Goal: Information Seeking & Learning: Learn about a topic

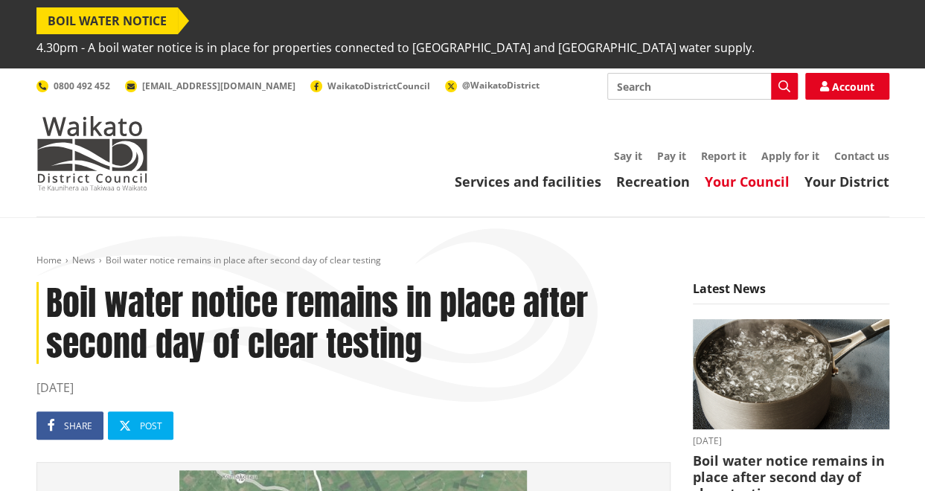
click at [755, 173] on link "Your Council" at bounding box center [747, 182] width 85 height 18
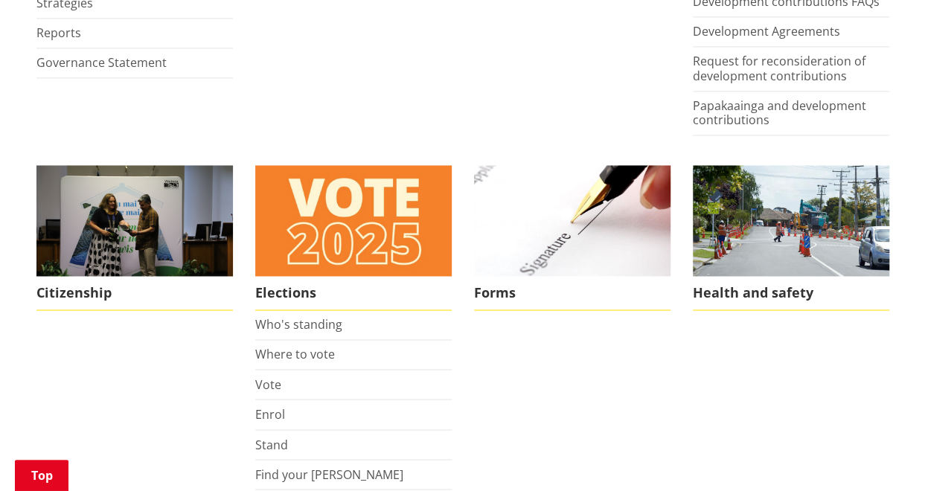
scroll to position [1019, 0]
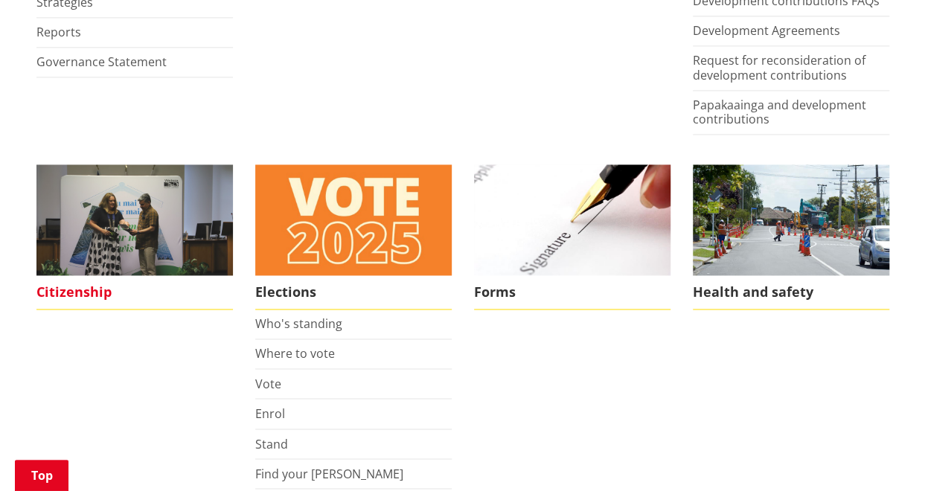
click at [182, 217] on img at bounding box center [134, 219] width 196 height 111
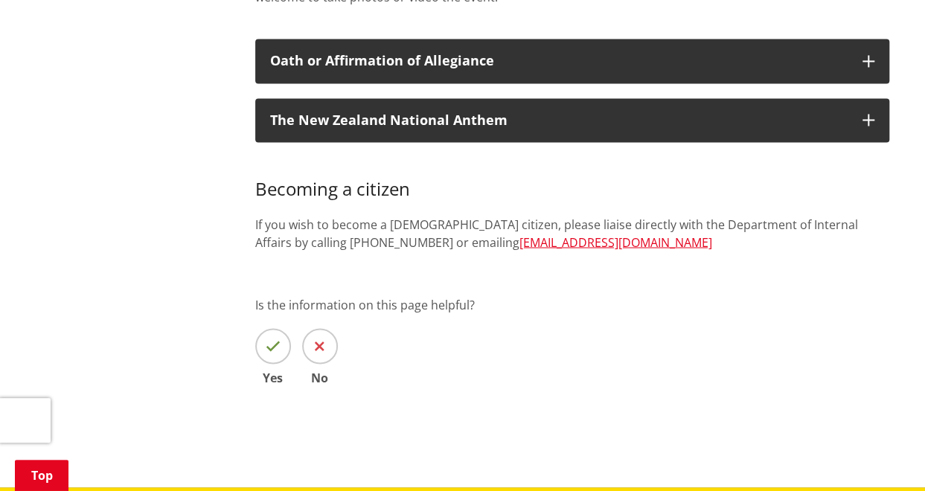
scroll to position [1180, 0]
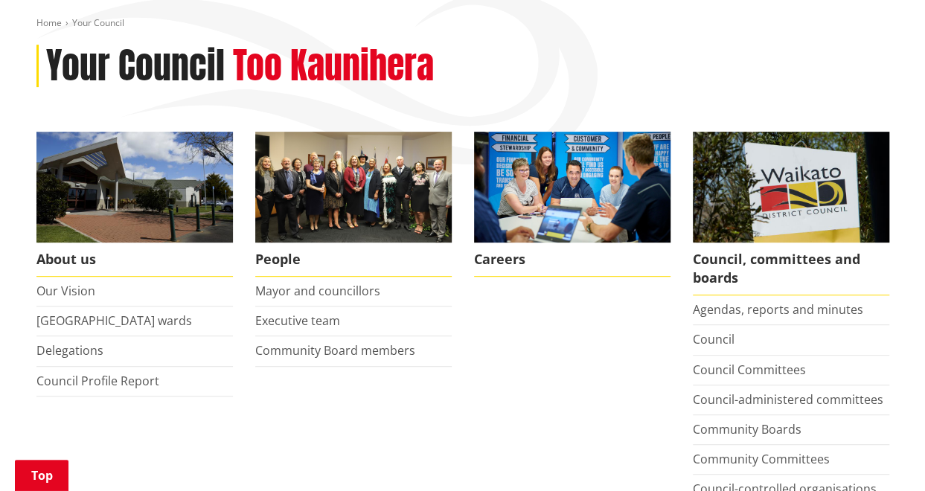
scroll to position [235, 0]
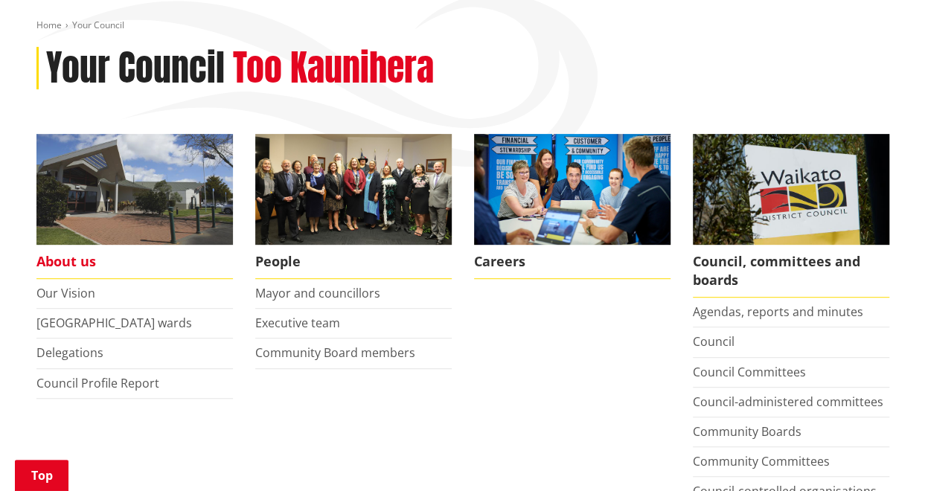
click at [95, 181] on img at bounding box center [134, 189] width 196 height 111
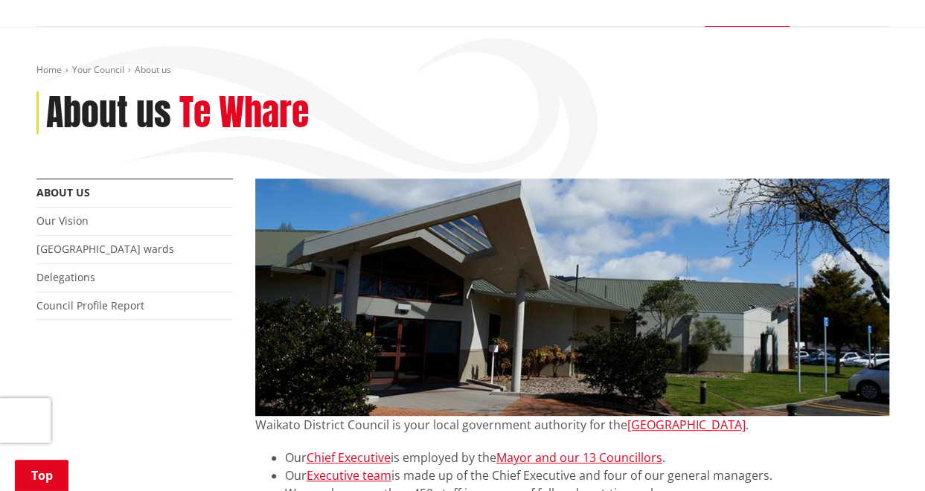
scroll to position [211, 0]
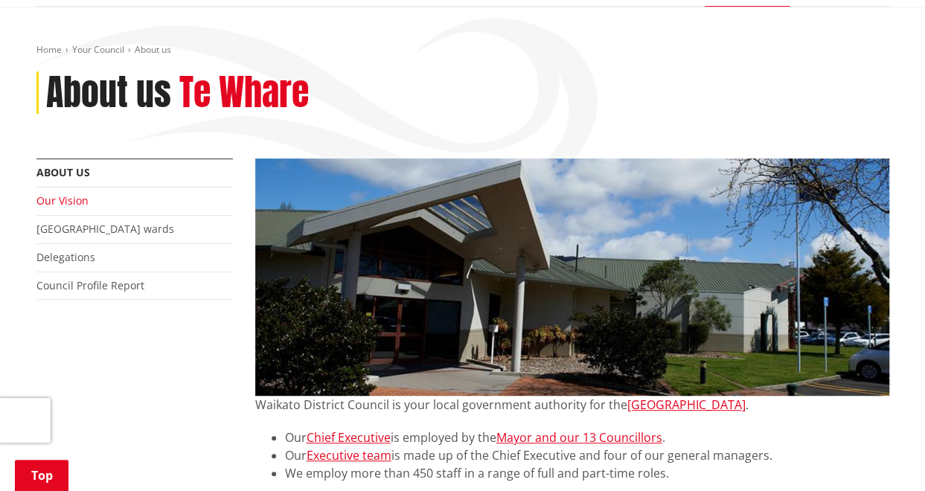
click at [63, 194] on link "Our Vision" at bounding box center [62, 201] width 52 height 14
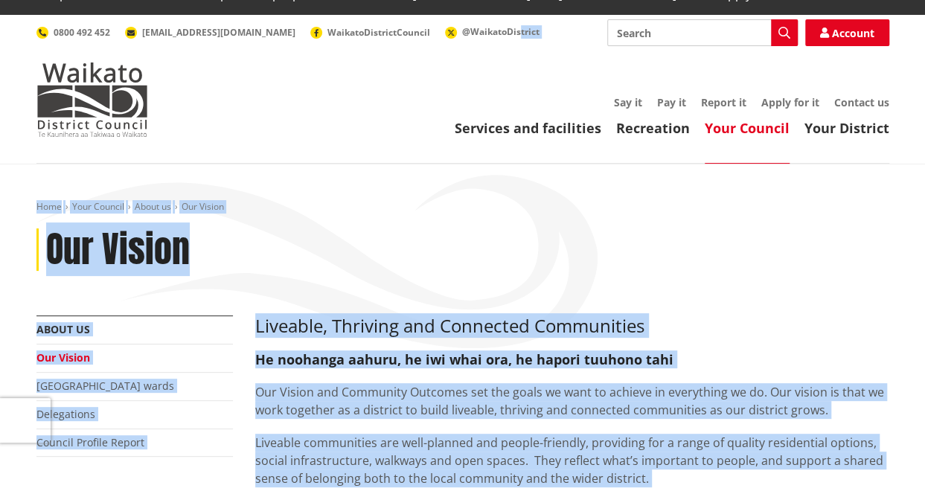
scroll to position [2, 0]
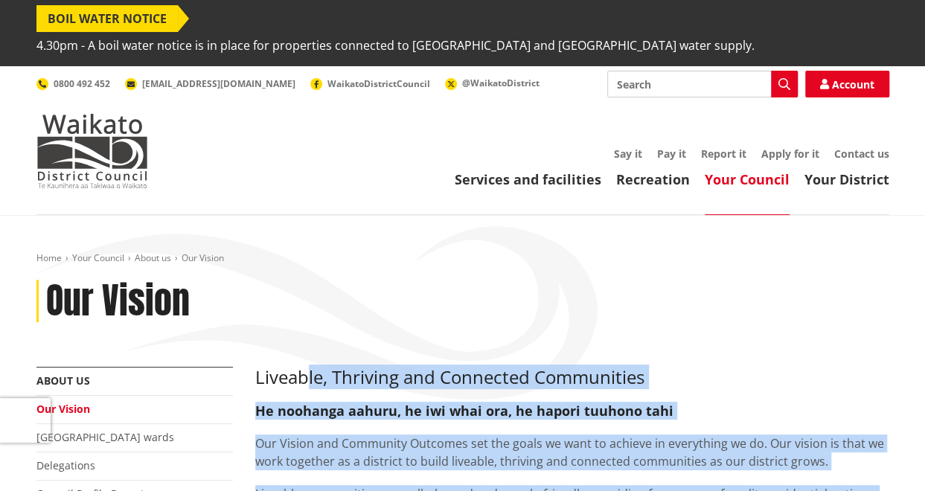
drag, startPoint x: 738, startPoint y: 230, endPoint x: 307, endPoint y: 350, distance: 447.3
drag, startPoint x: 307, startPoint y: 350, endPoint x: 388, endPoint y: 354, distance: 82.0
copy div "le, Thriving and Connected Communities He noohanga aahuru, he iwi whai ora, he …"
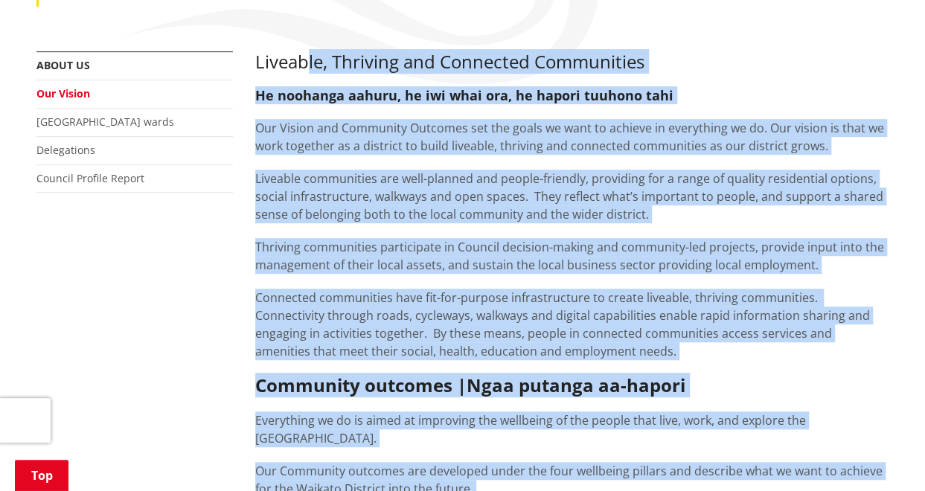
scroll to position [0, 0]
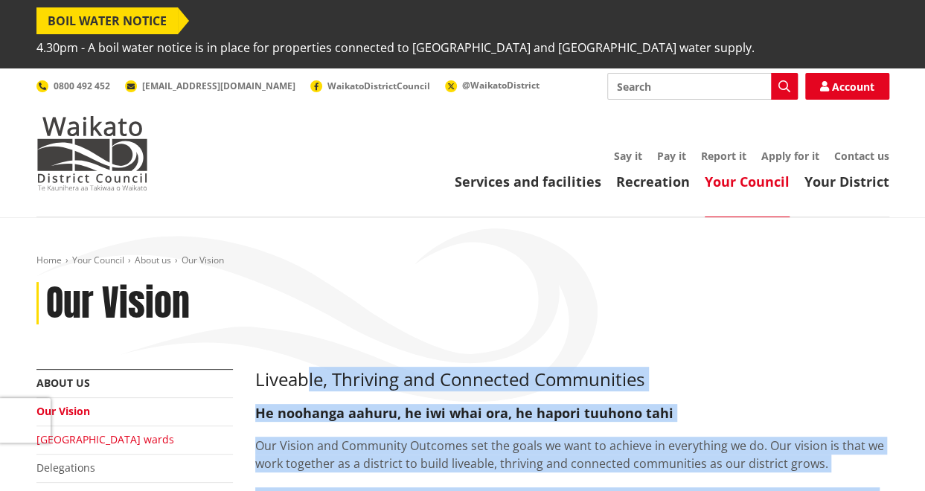
click at [135, 432] on link "Waikato district wards" at bounding box center [105, 439] width 138 height 14
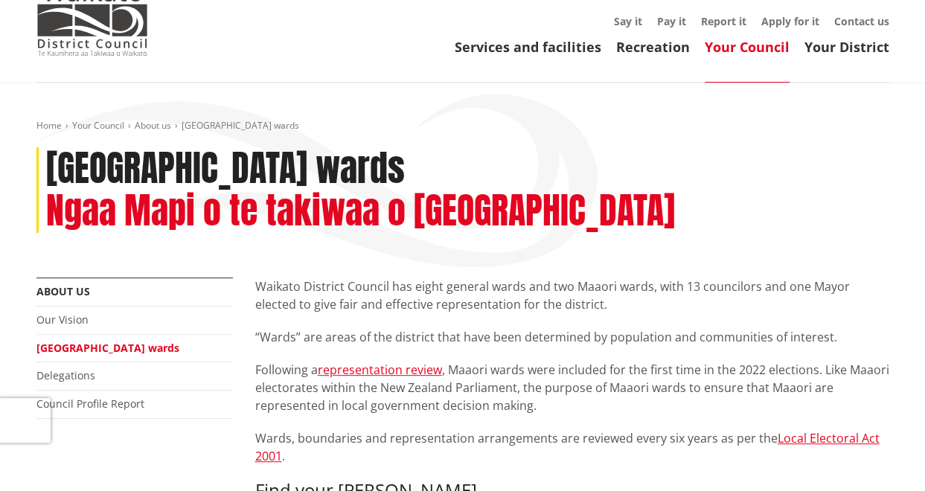
scroll to position [135, 0]
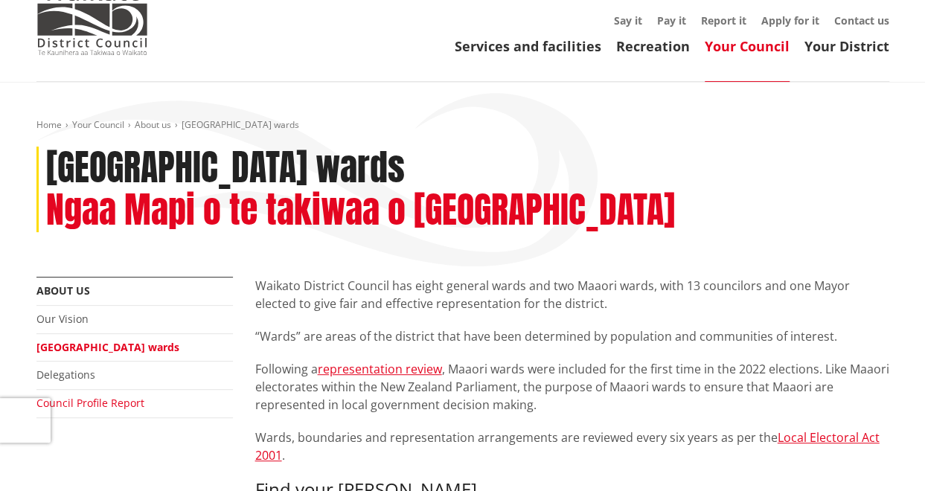
click at [110, 396] on link "Council Profile Report" at bounding box center [90, 403] width 108 height 14
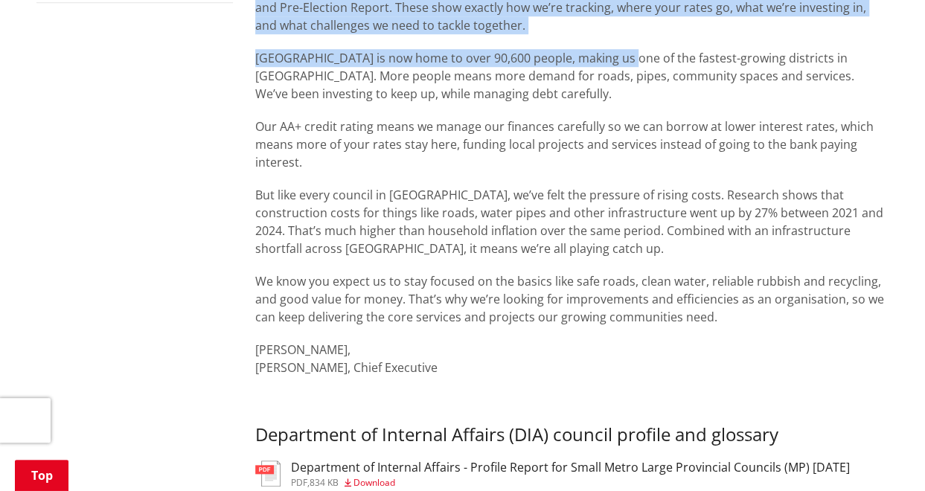
scroll to position [450, 0]
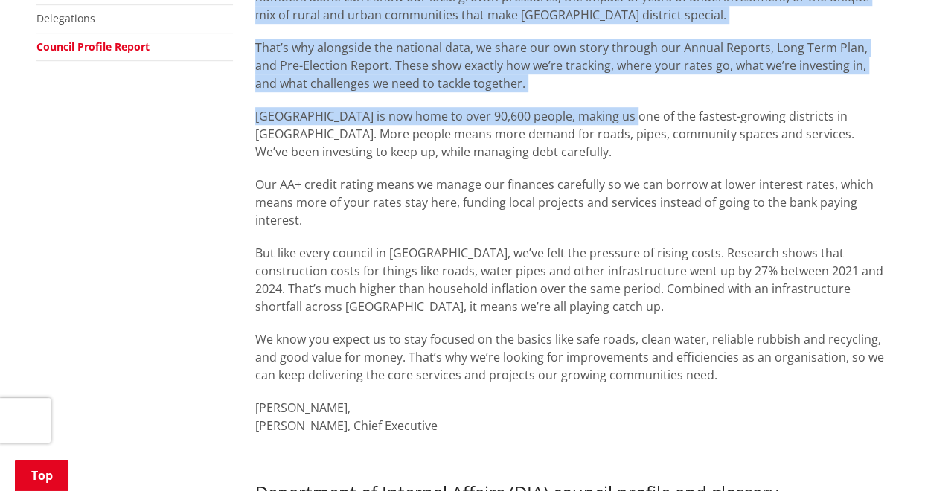
drag, startPoint x: 255, startPoint y: 122, endPoint x: 713, endPoint y: 345, distance: 508.9
click at [713, 345] on div "[DATE][DATE], the Government released Council Profiles for every council in the…" at bounding box center [572, 194] width 634 height 548
copy div "On Thursday 31 July 2025, the Government released Council Profiles for every co…"
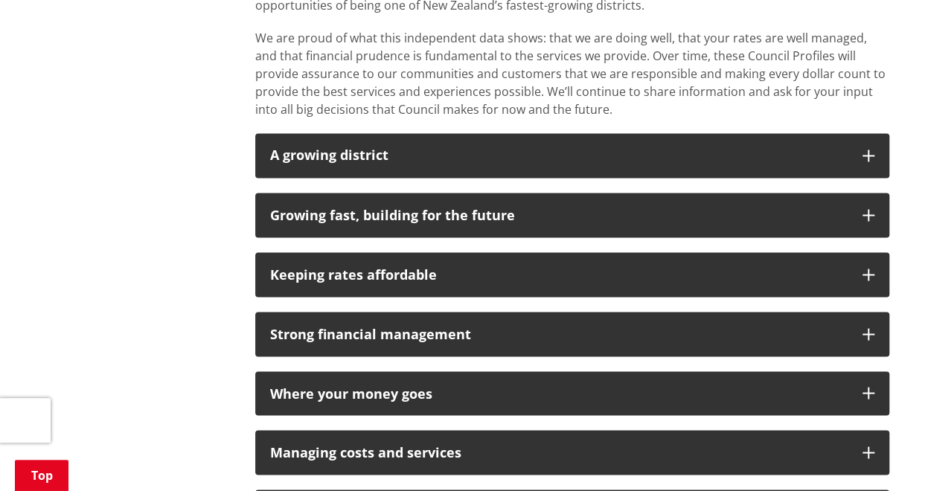
scroll to position [1179, 0]
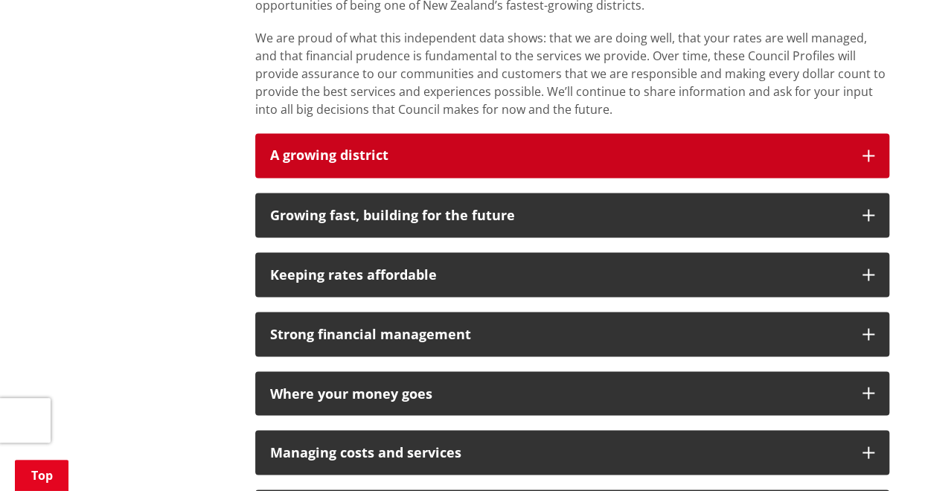
click at [414, 148] on p "A growing district" at bounding box center [559, 155] width 578 height 15
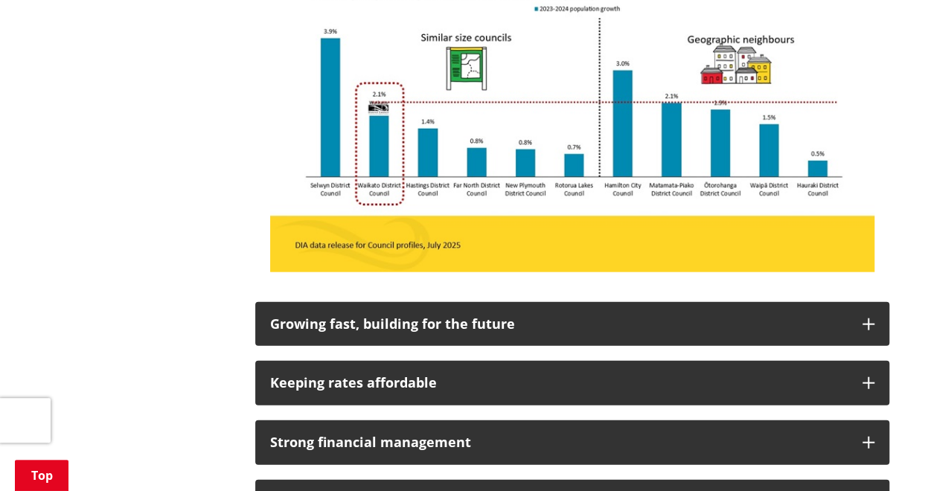
scroll to position [1526, 0]
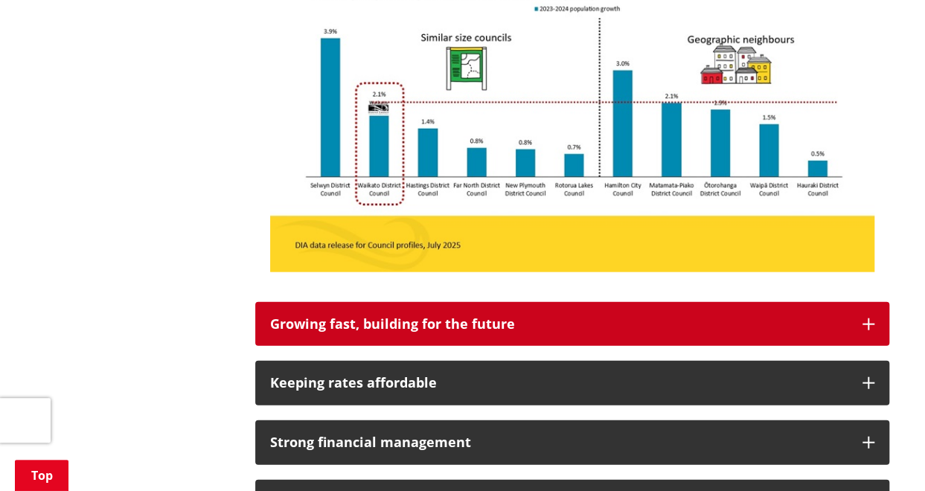
click at [485, 317] on div "Growing fast, building for the future" at bounding box center [559, 324] width 578 height 15
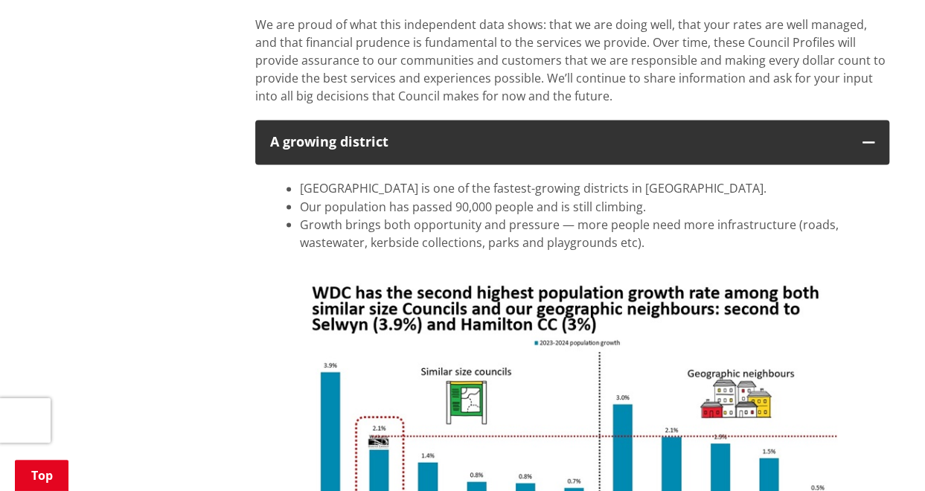
scroll to position [1191, 0]
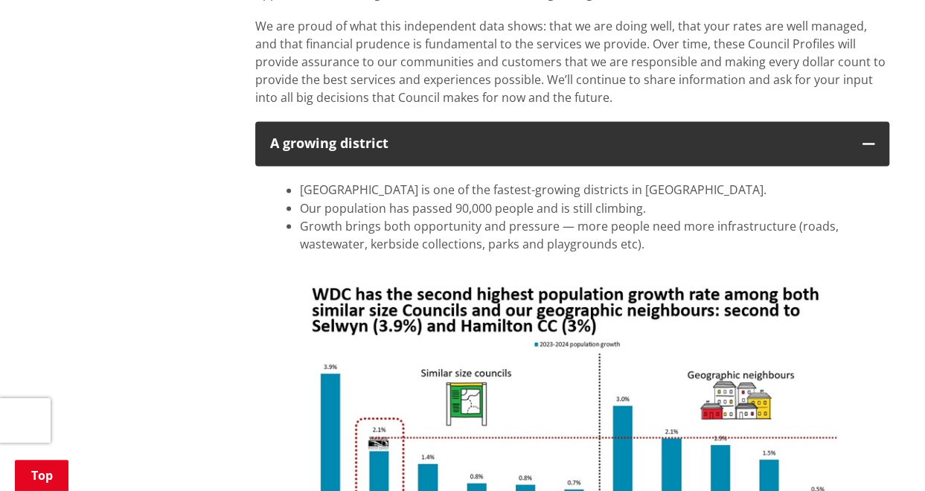
drag, startPoint x: 644, startPoint y: 213, endPoint x: 304, endPoint y: 164, distance: 342.8
click at [304, 181] on ul "Waikato is one of the fastest-growing districts in New Zealand. Our population …" at bounding box center [572, 216] width 604 height 71
copy ul "Waikato is one of the fastest-growing districts in New Zealand. Our population …"
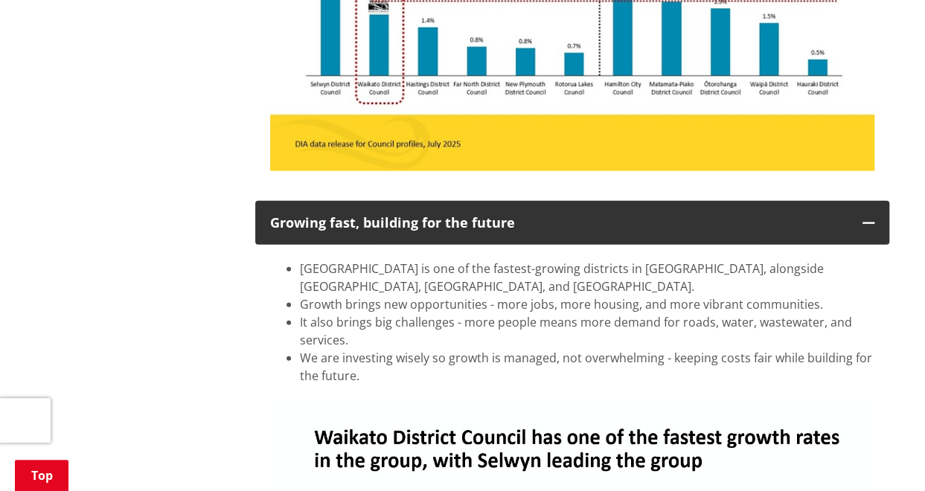
scroll to position [1628, 0]
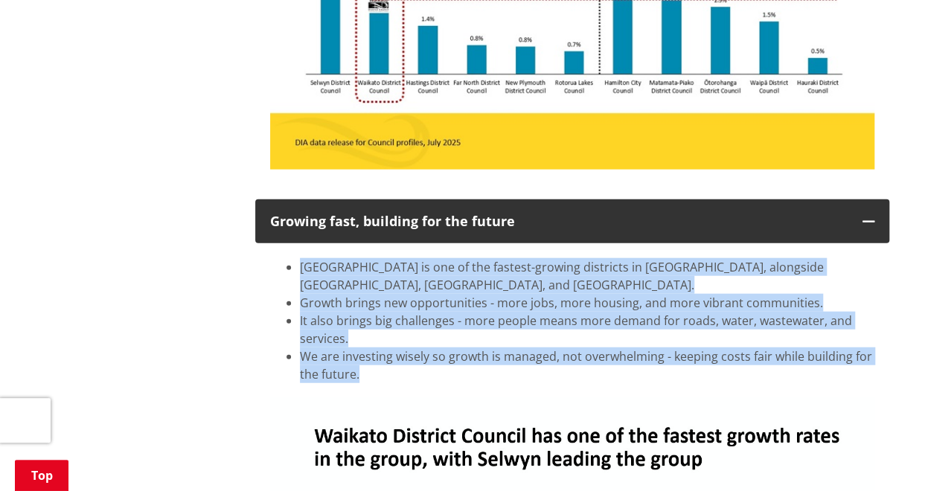
drag, startPoint x: 366, startPoint y: 345, endPoint x: 299, endPoint y: 242, distance: 122.6
click at [299, 258] on ul "Waikato is one of the fastest-growing districts in New Zealand, alongside Selwy…" at bounding box center [572, 320] width 604 height 125
copy ul "Waikato is one of the fastest-growing districts in New Zealand, alongside Selwy…"
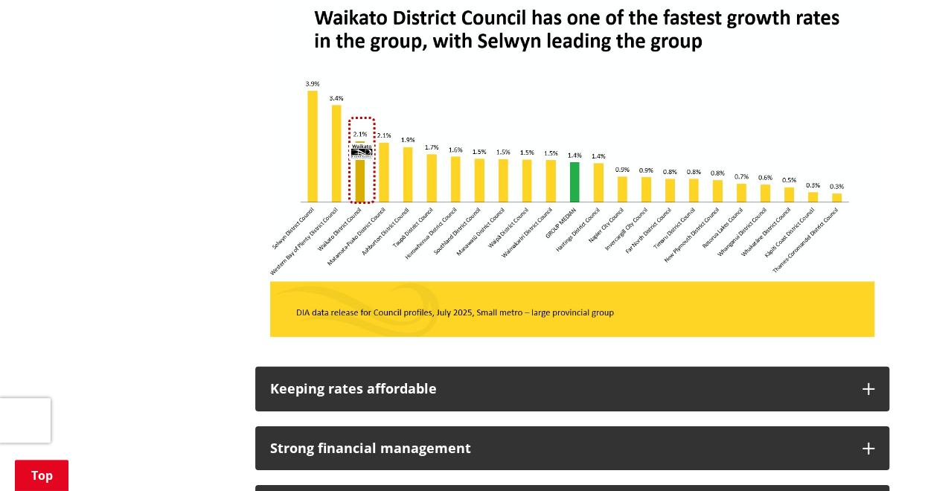
scroll to position [2063, 0]
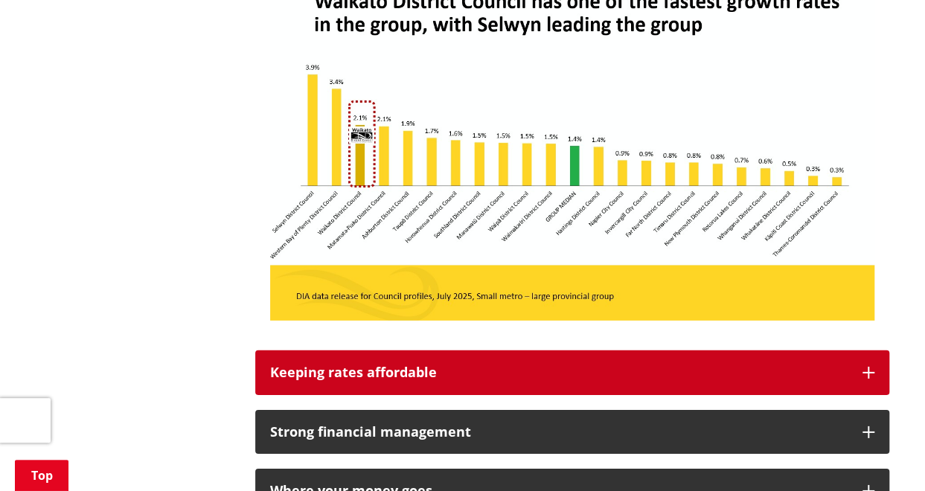
click at [472, 365] on div "Keeping rates affordable" at bounding box center [559, 372] width 578 height 15
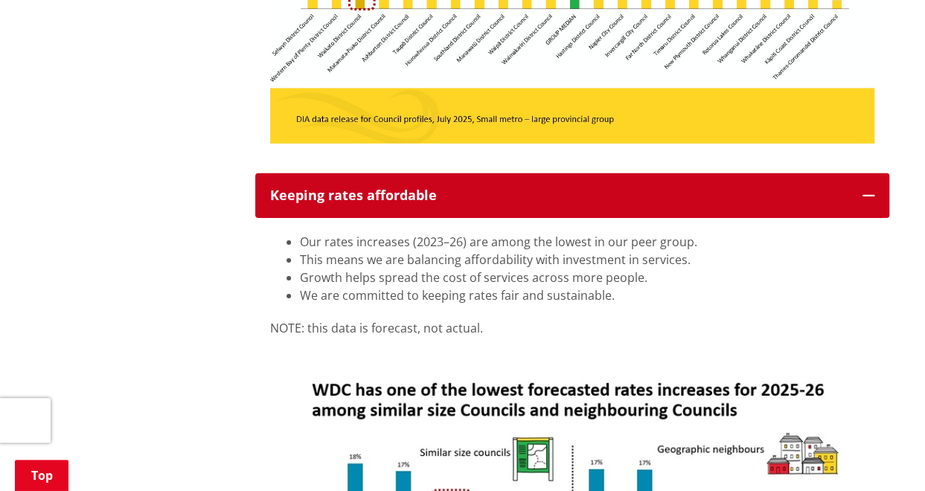
scroll to position [2243, 0]
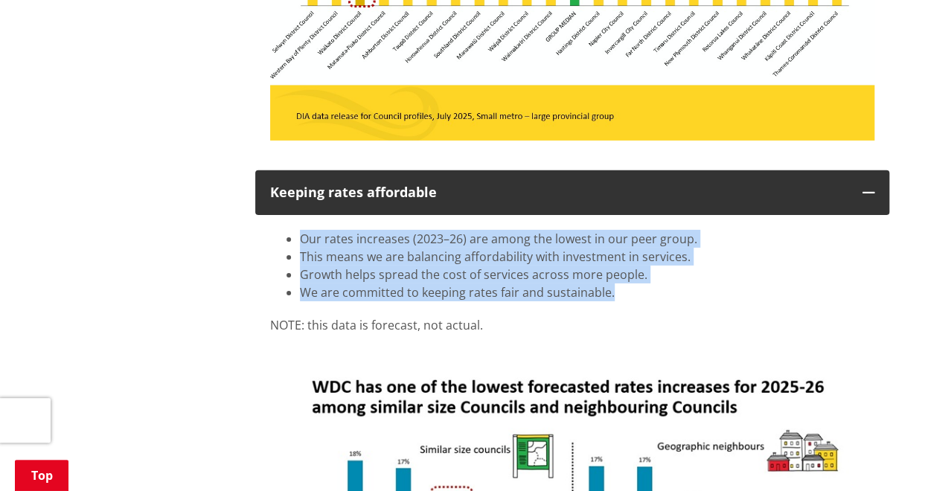
drag, startPoint x: 586, startPoint y: 270, endPoint x: 262, endPoint y: 218, distance: 327.9
click at [262, 218] on div "Our rates increases (2023–26) are among the lowest in our peer group. This mean…" at bounding box center [572, 459] width 634 height 489
drag, startPoint x: 517, startPoint y: 304, endPoint x: 273, endPoint y: 211, distance: 261.2
click at [273, 230] on div "Our rates increases (2023–26) are among the lowest in our peer group. This mean…" at bounding box center [572, 282] width 604 height 104
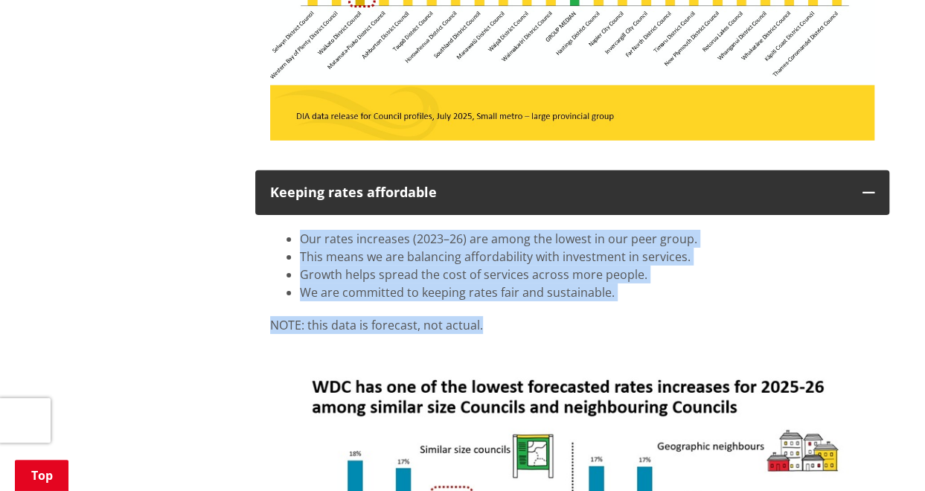
copy div "Our rates increases (2023–26) are among the lowest in our peer group. This mean…"
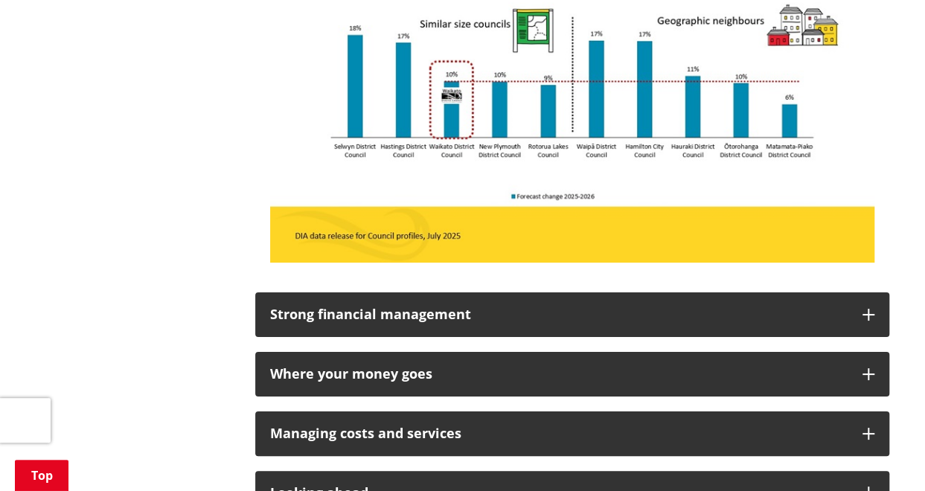
scroll to position [2670, 0]
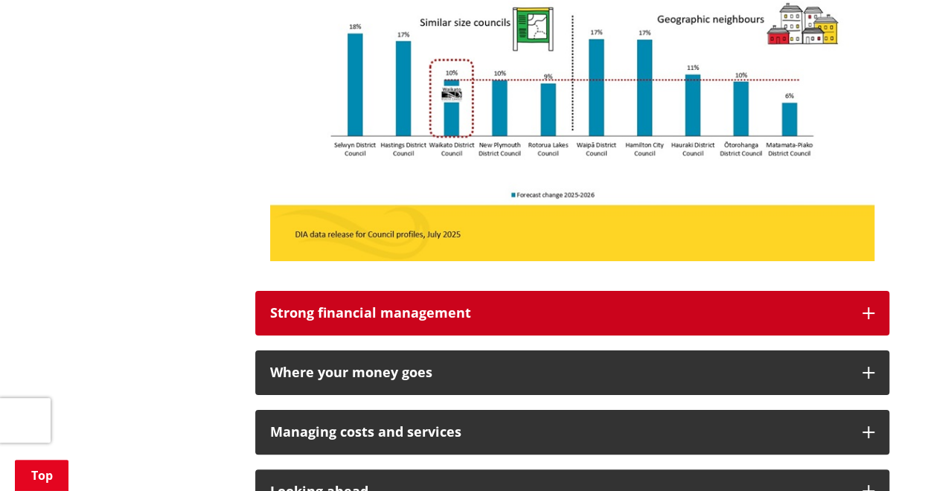
click at [548, 306] on div "Strong financial management" at bounding box center [559, 313] width 578 height 15
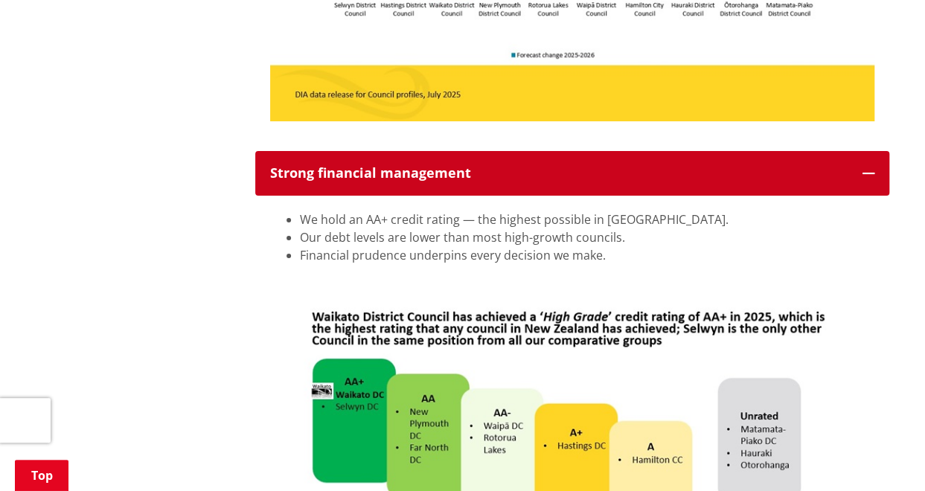
scroll to position [2812, 0]
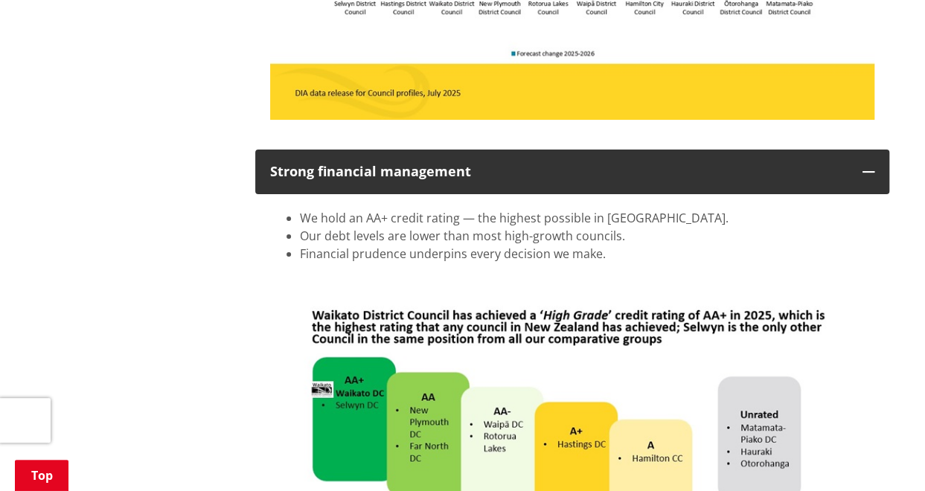
drag, startPoint x: 606, startPoint y: 230, endPoint x: 299, endPoint y: 187, distance: 309.7
click at [299, 209] on ul "We hold an AA+ credit rating — the highest possible in NZ. Our debt levels are …" at bounding box center [572, 236] width 604 height 54
copy ul "We hold an AA+ credit rating — the highest possible in NZ. Our debt levels are …"
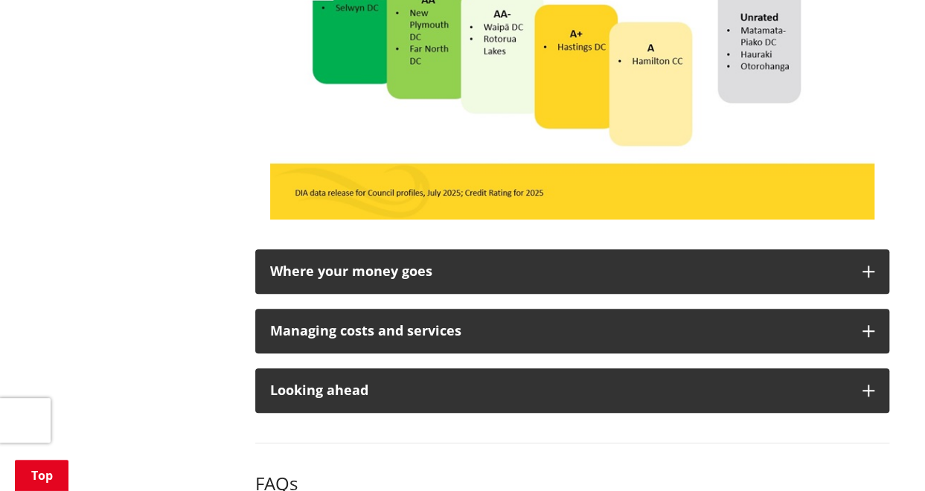
scroll to position [3223, 0]
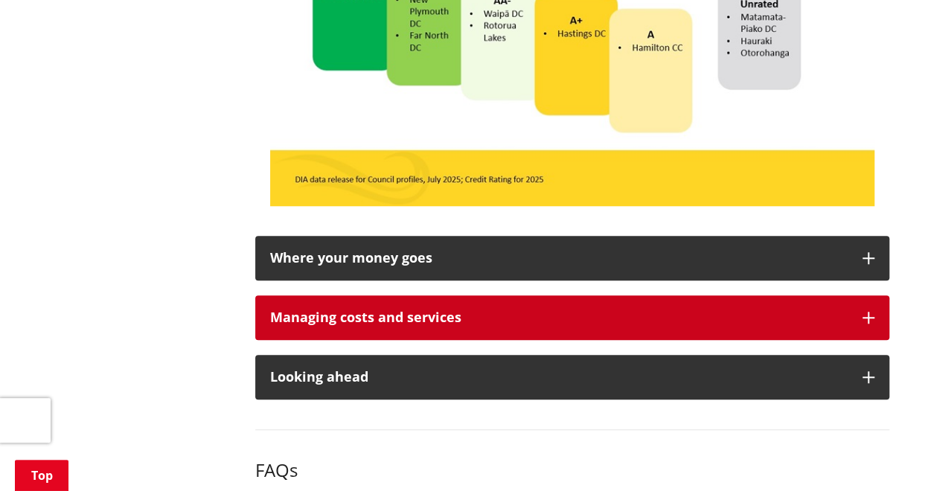
click at [377, 310] on div "Managing costs and services" at bounding box center [559, 317] width 578 height 15
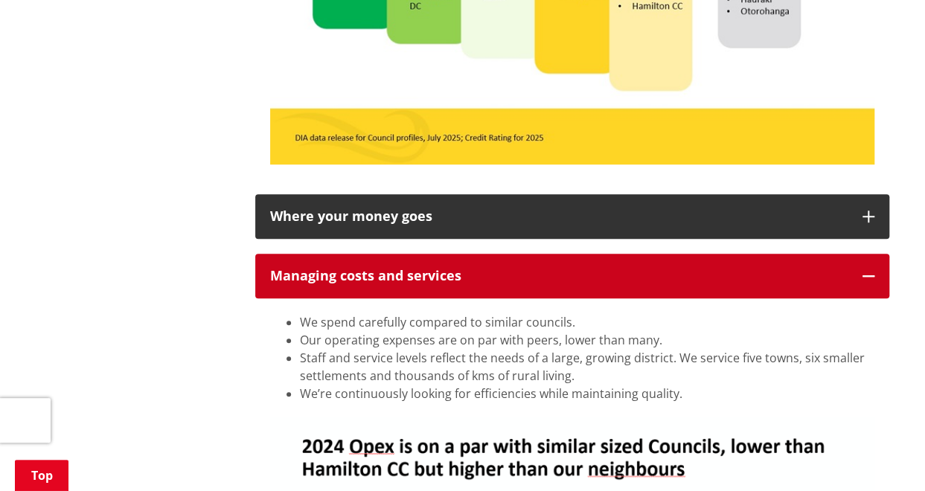
scroll to position [3267, 0]
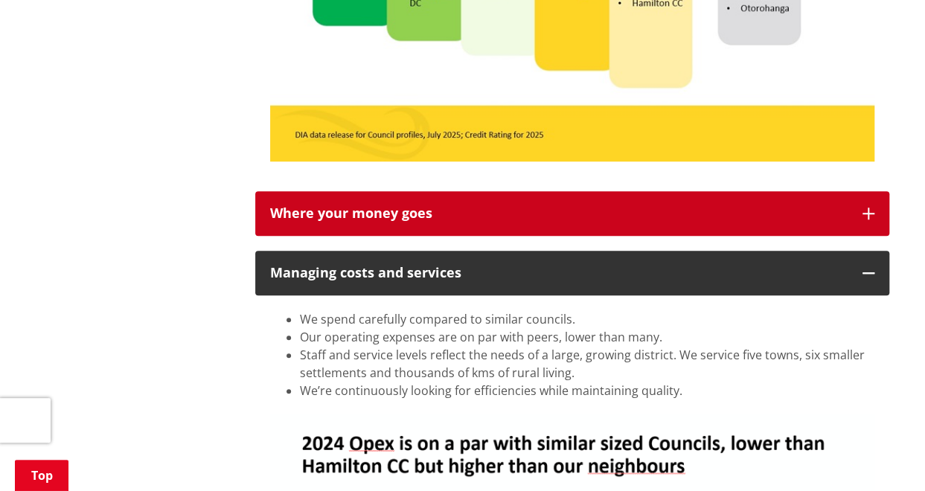
click at [354, 206] on div "Where your money goes" at bounding box center [559, 213] width 578 height 15
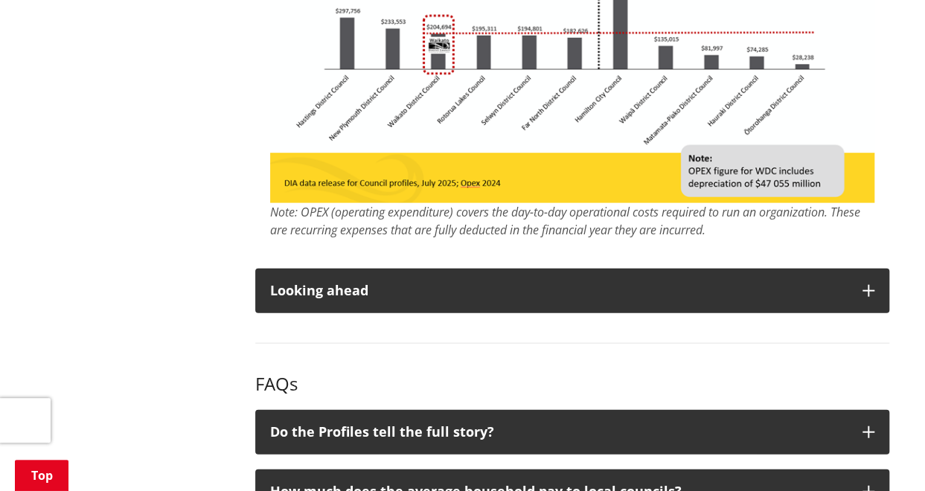
scroll to position [4326, 0]
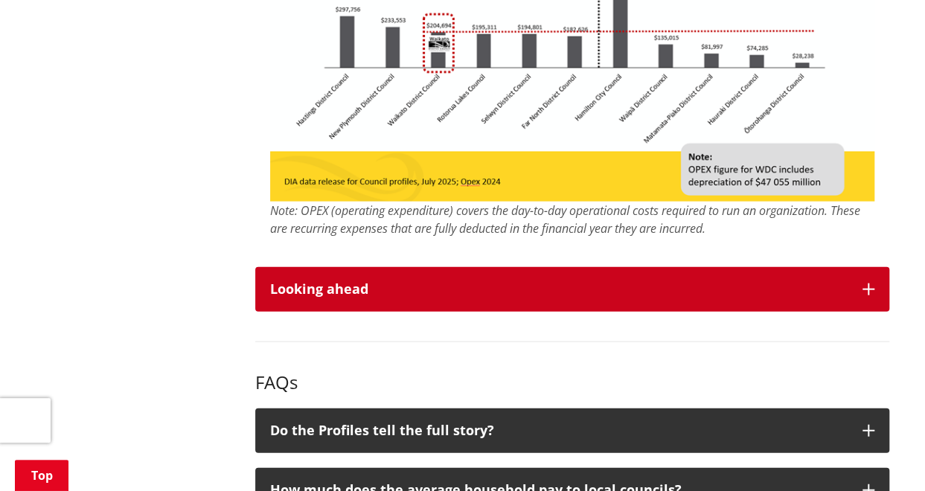
click at [328, 282] on div "Looking ahead" at bounding box center [559, 289] width 578 height 15
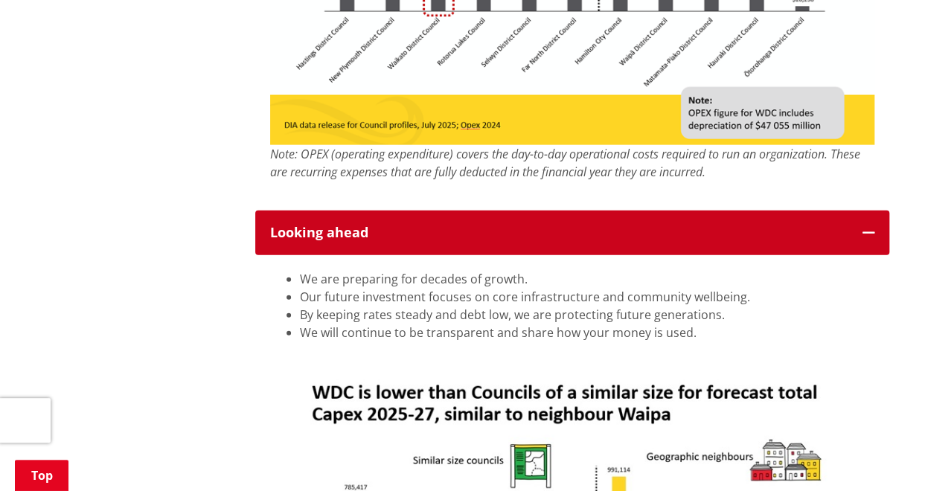
scroll to position [4382, 0]
click at [328, 288] on li "Our future investment focuses on core infrastructure and community wellbeing." at bounding box center [587, 297] width 575 height 18
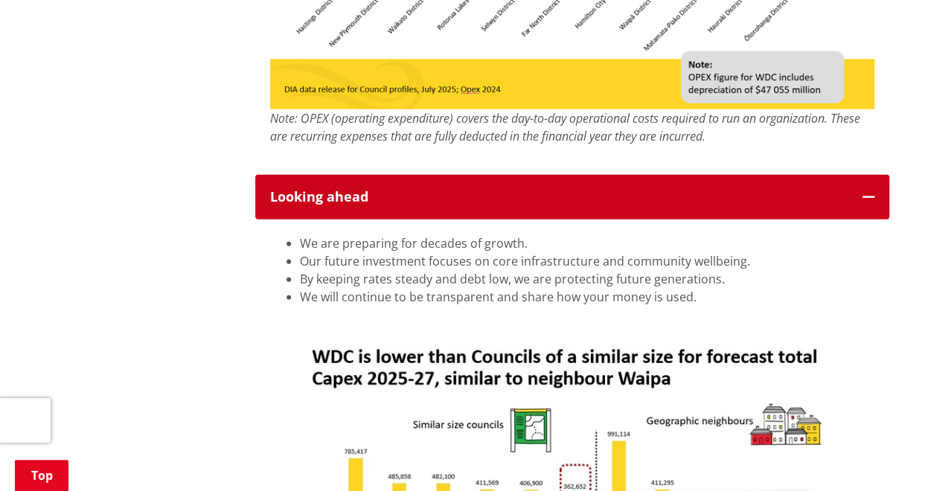
scroll to position [4419, 0]
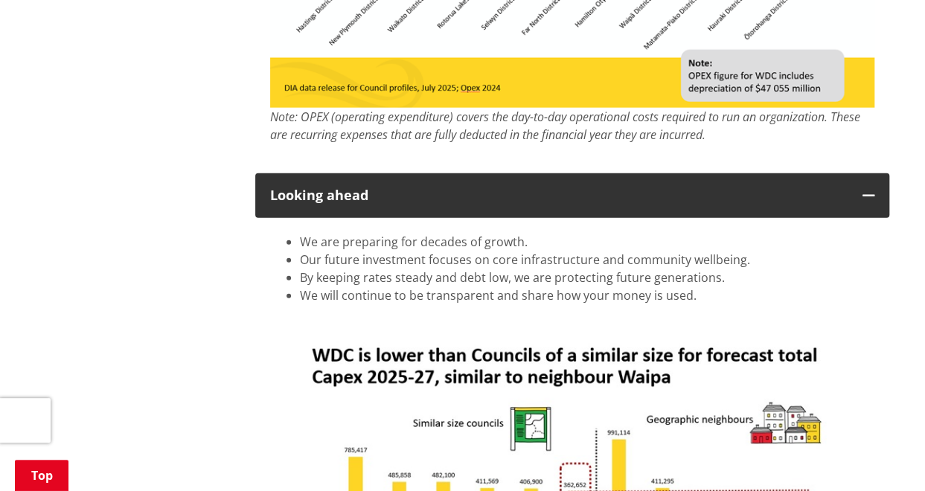
drag, startPoint x: 714, startPoint y: 267, endPoint x: 287, endPoint y: 201, distance: 431.6
click at [287, 218] on div "We are preparing for decades of growth. Our future investment focuses on core i…" at bounding box center [572, 473] width 634 height 510
copy ul "We are preparing for decades of growth. Our future investment focuses on core i…"
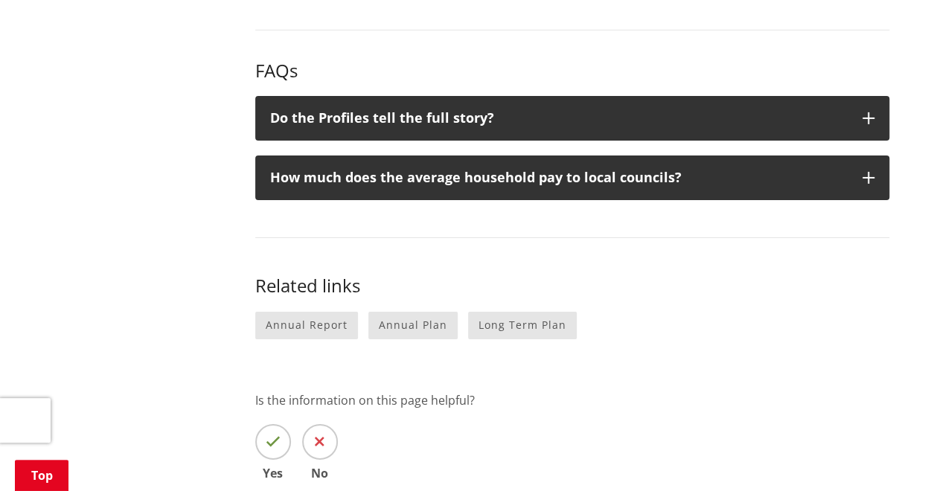
scroll to position [5149, 0]
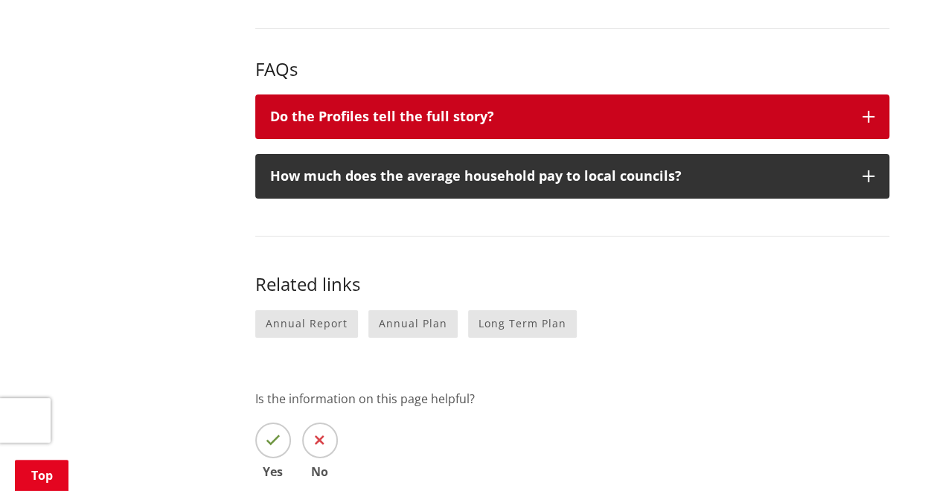
click at [467, 95] on button "Do the Profiles tell the full story?" at bounding box center [572, 117] width 634 height 45
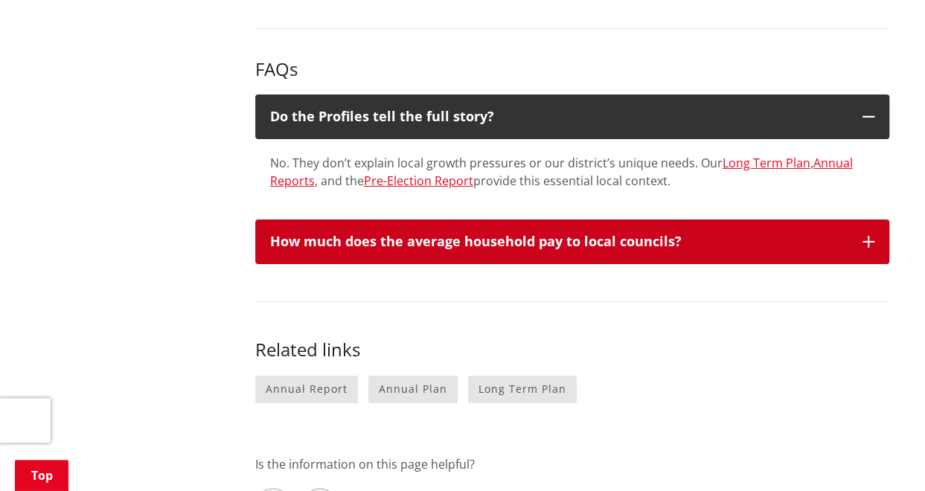
click at [441, 220] on button "How much does the average household pay to local councils?" at bounding box center [572, 242] width 634 height 45
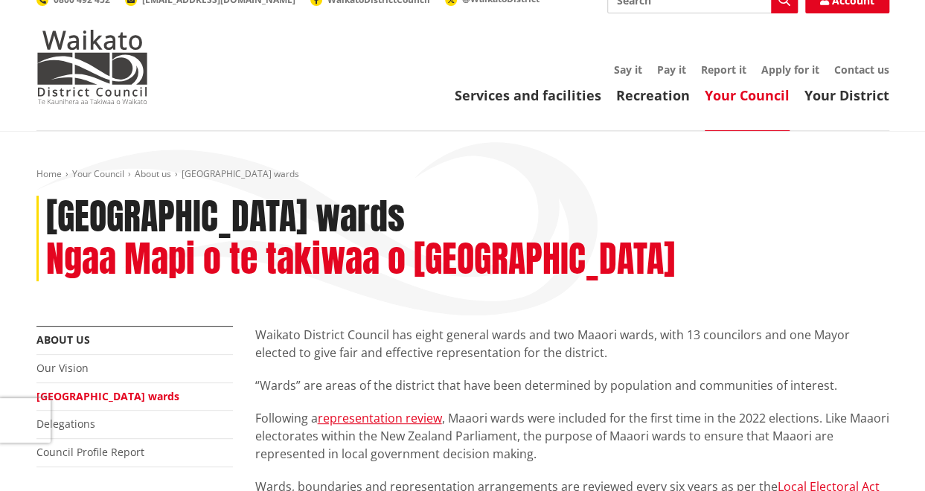
scroll to position [87, 0]
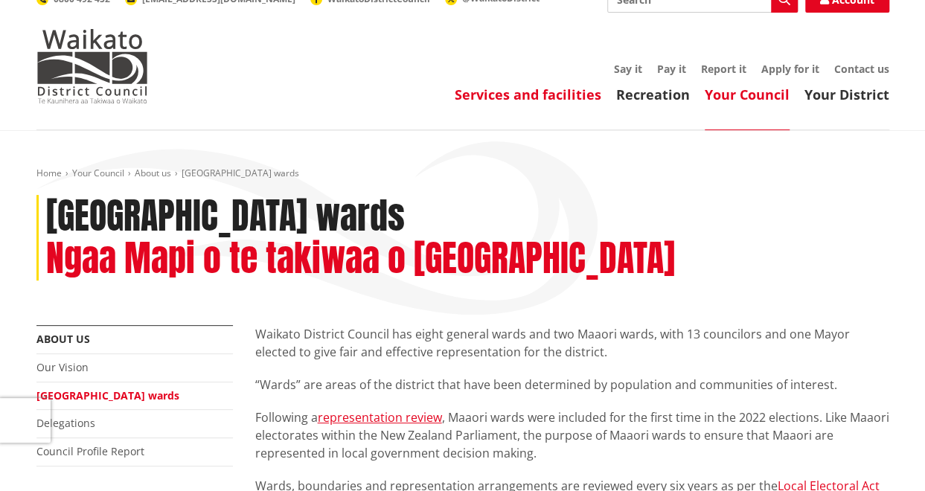
click at [567, 86] on link "Services and facilities" at bounding box center [528, 95] width 147 height 18
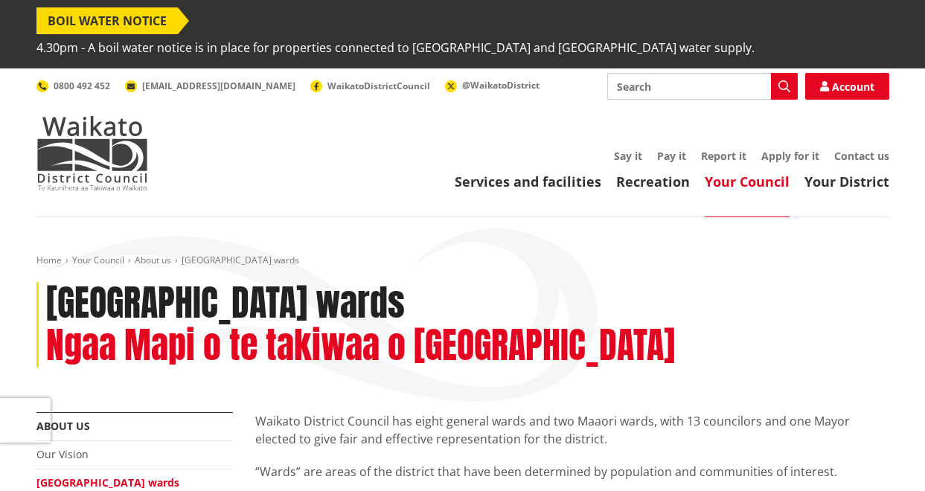
scroll to position [87, 0]
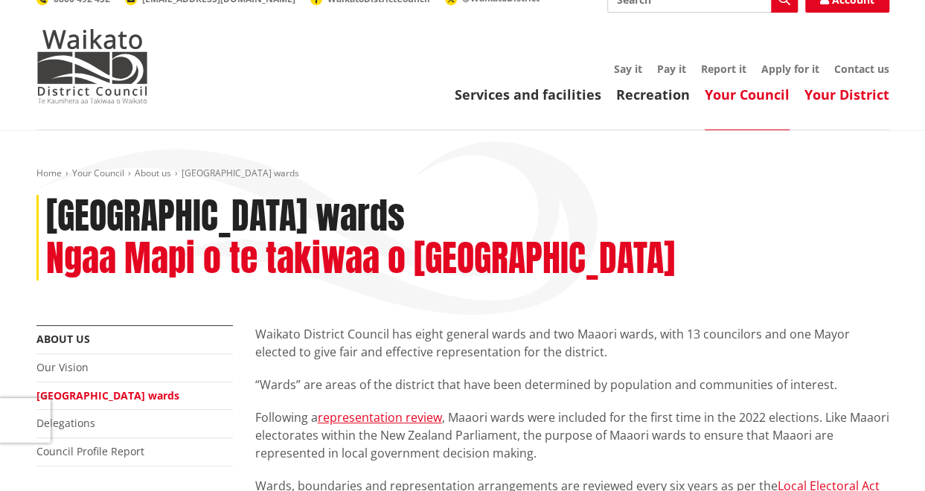
click at [851, 86] on link "Your District" at bounding box center [847, 95] width 85 height 18
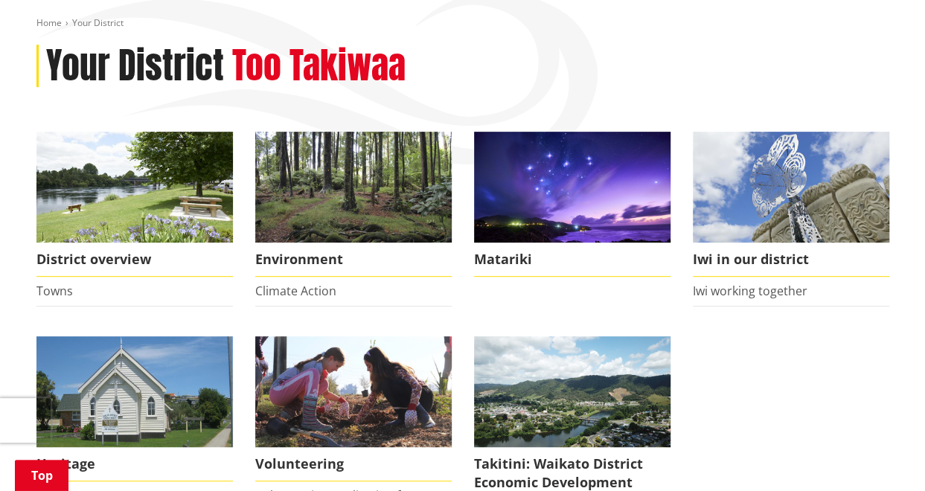
scroll to position [238, 0]
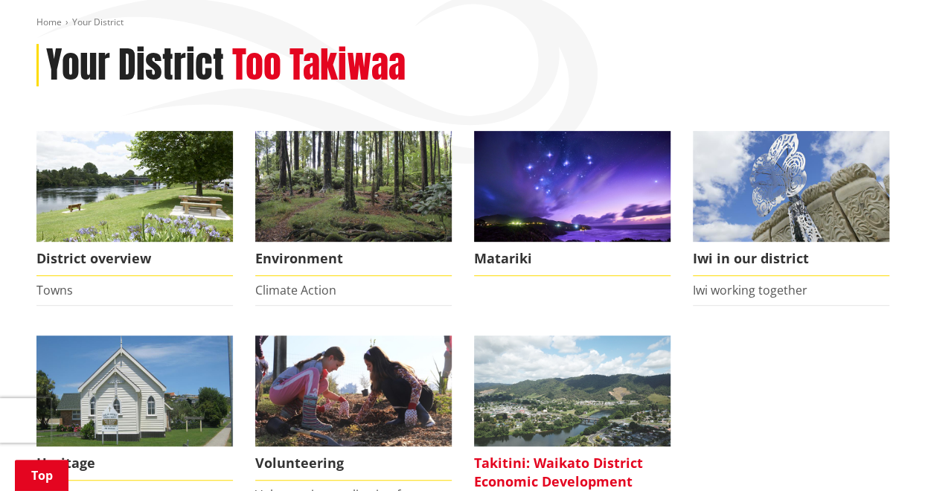
click at [548, 346] on img at bounding box center [572, 391] width 196 height 111
